Goal: Information Seeking & Learning: Learn about a topic

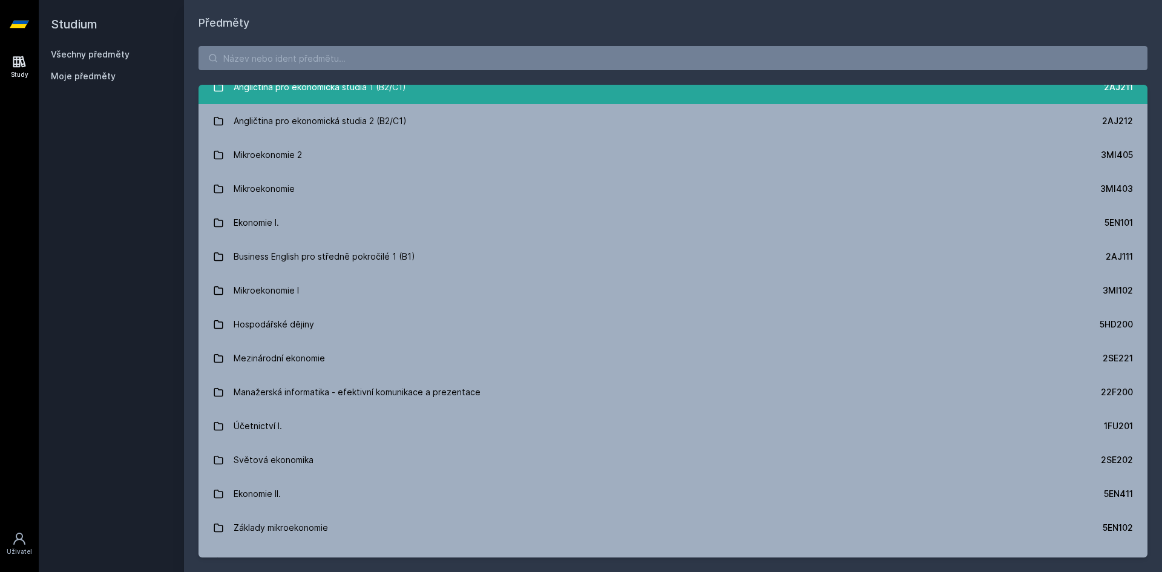
scroll to position [242, 0]
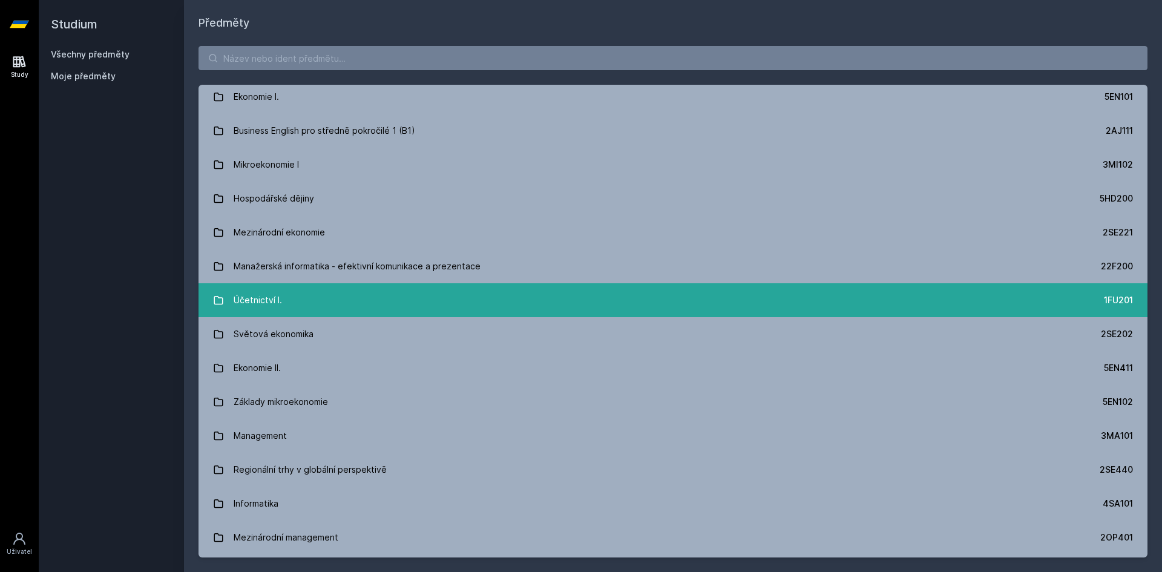
click at [265, 286] on link "Účetnictví I. 1FU201" at bounding box center [672, 300] width 949 height 34
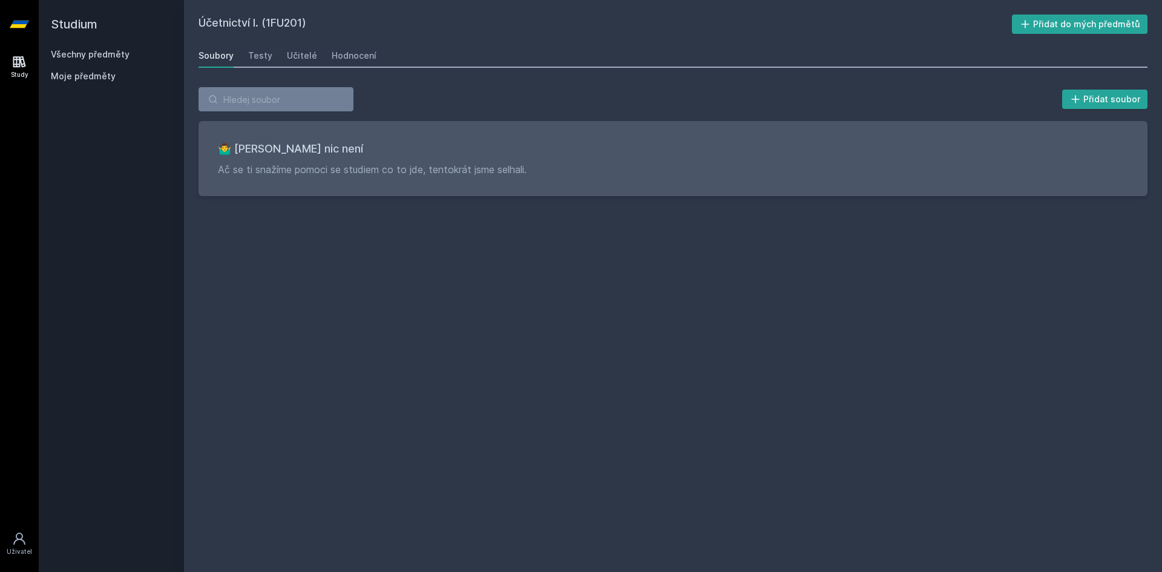
click at [326, 57] on div "Soubory Testy Učitelé Hodnocení" at bounding box center [672, 56] width 949 height 24
click at [341, 59] on div "Hodnocení" at bounding box center [354, 56] width 45 height 12
click at [287, 54] on div "Učitelé" at bounding box center [302, 56] width 30 height 12
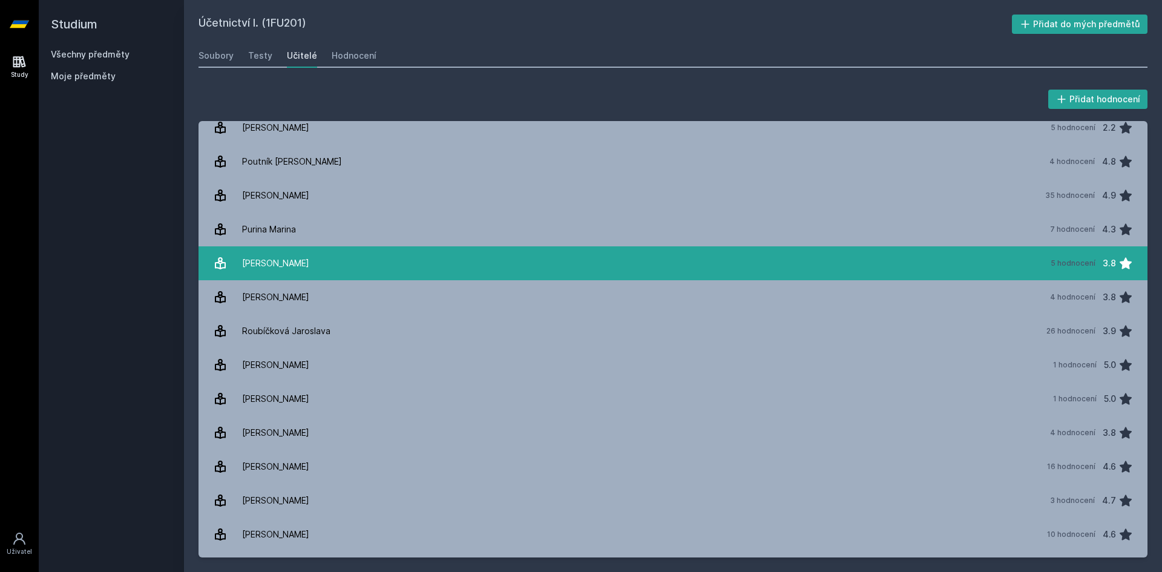
scroll to position [1452, 0]
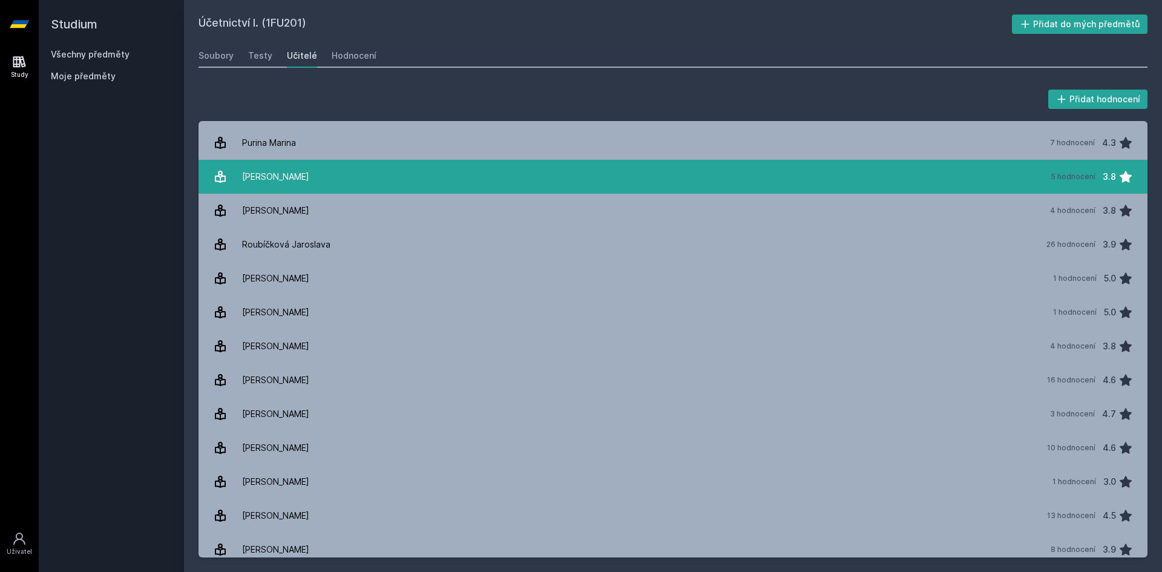
click at [309, 182] on div "[PERSON_NAME]" at bounding box center [275, 177] width 67 height 24
